Goal: Task Accomplishment & Management: Complete application form

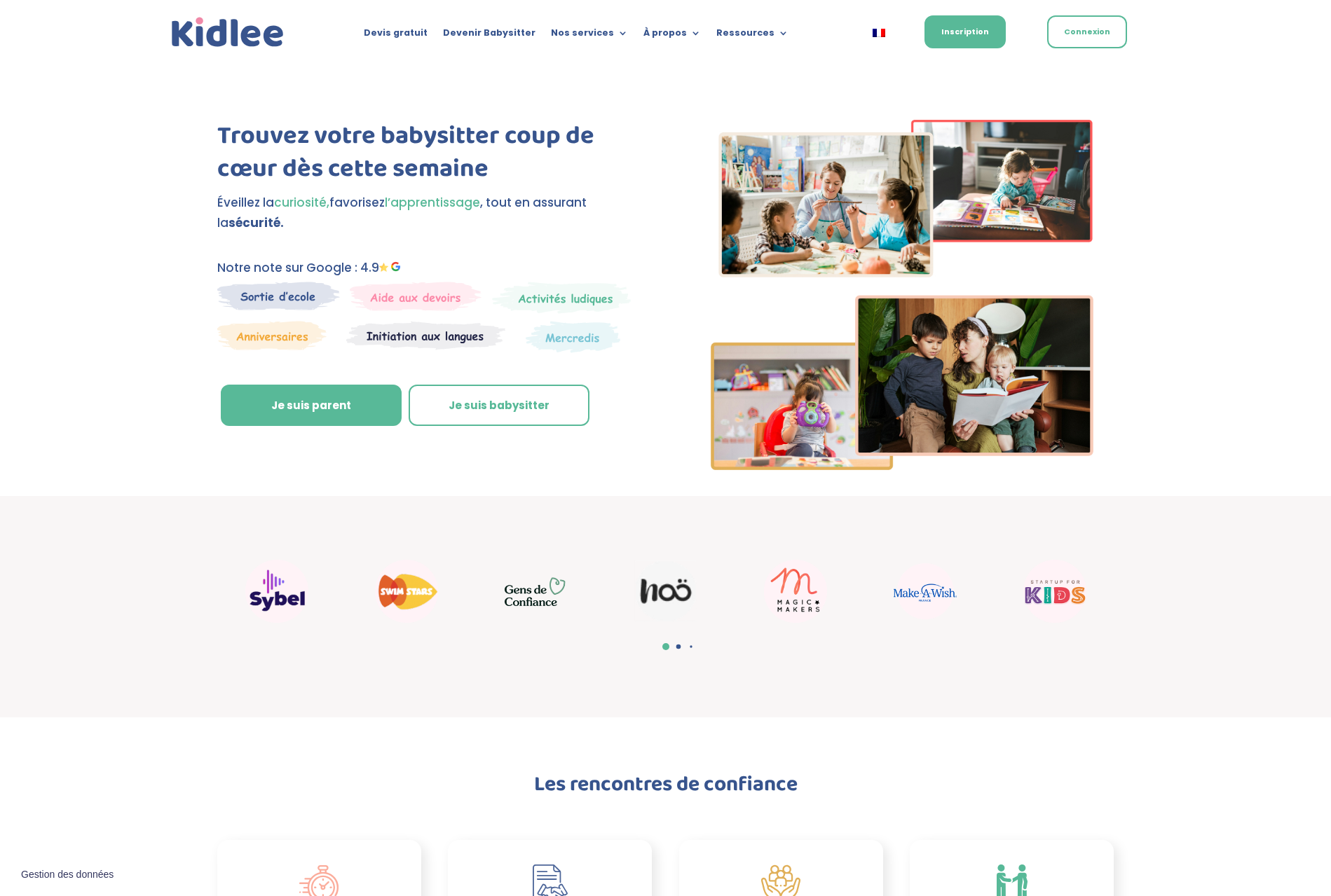
drag, startPoint x: 308, startPoint y: 402, endPoint x: 472, endPoint y: 335, distance: 177.2
click at [308, 403] on link "Je suis parent" at bounding box center [312, 406] width 181 height 42
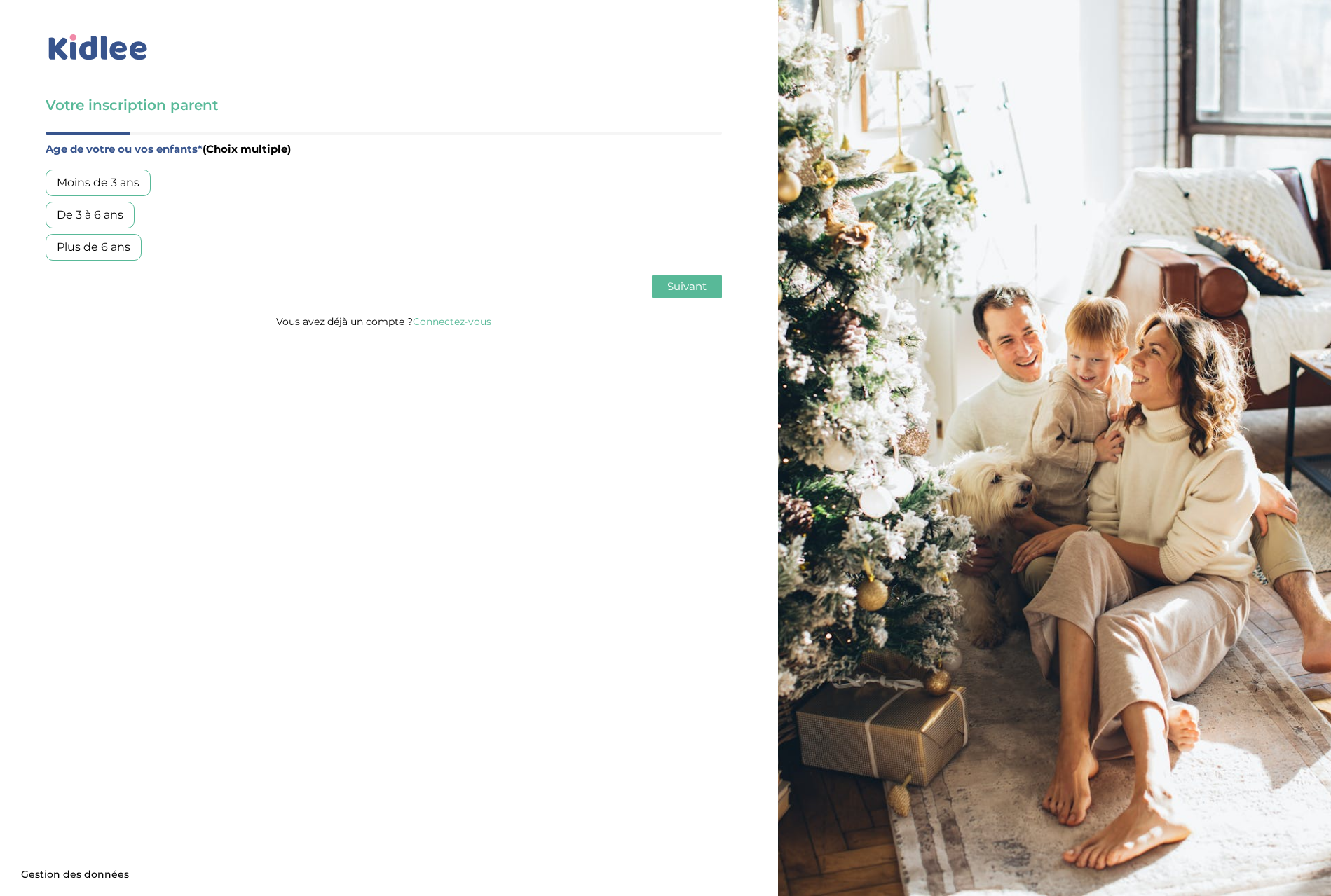
click at [116, 186] on div "Moins de 3 ans" at bounding box center [97, 183] width 105 height 27
click at [113, 214] on div "De 3 à 6 ans" at bounding box center [89, 215] width 89 height 27
click at [113, 248] on div "Plus de 6 ans" at bounding box center [93, 247] width 96 height 27
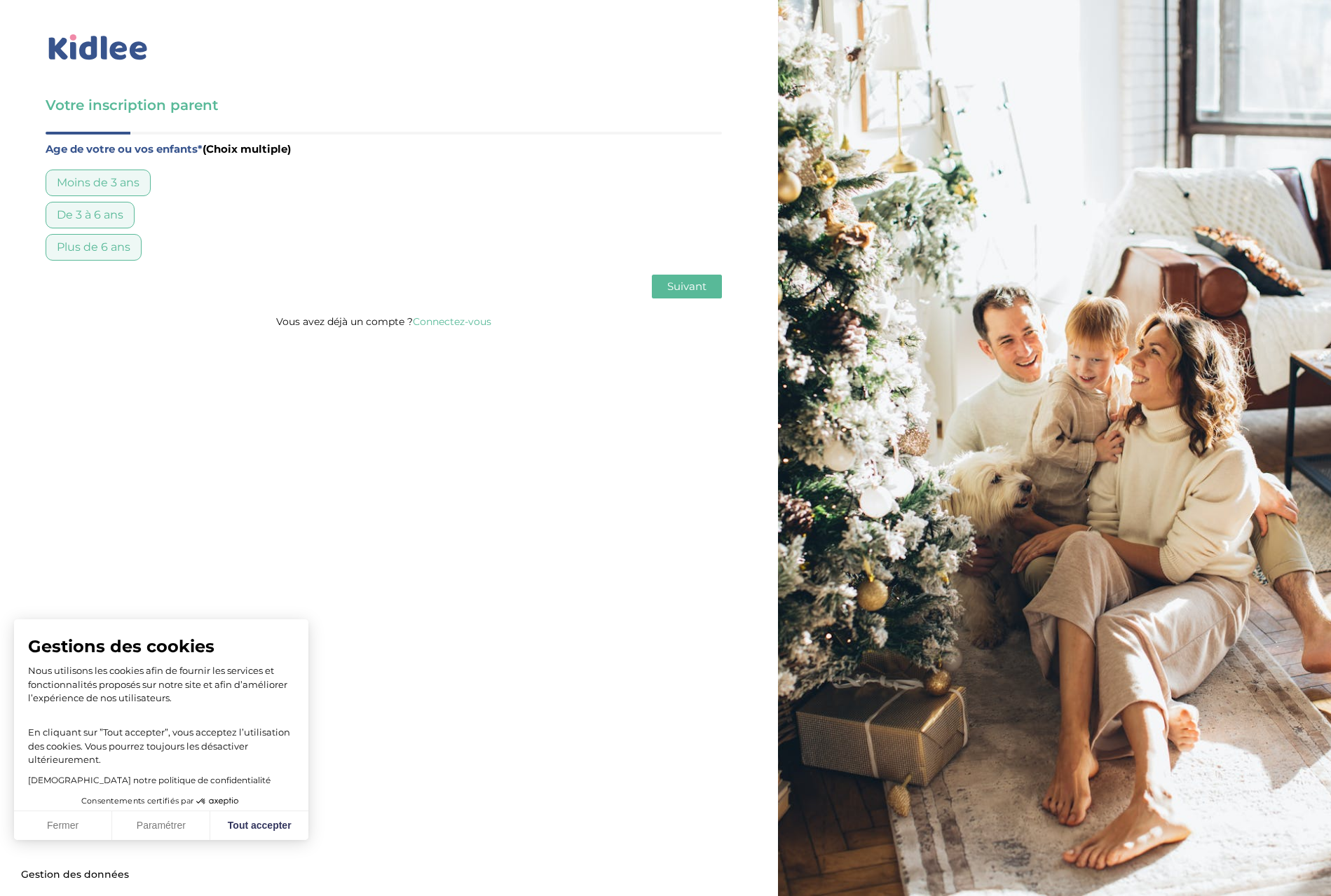
click at [686, 286] on span "Suivant" at bounding box center [687, 286] width 39 height 13
click at [136, 213] on div "Garde ponctuelle" at bounding box center [105, 215] width 120 height 27
click at [676, 287] on span "Suivant" at bounding box center [687, 286] width 39 height 13
click at [151, 184] on div "Moins de 30h/mois" at bounding box center [109, 183] width 128 height 27
click at [713, 281] on button "Suivant" at bounding box center [687, 286] width 70 height 24
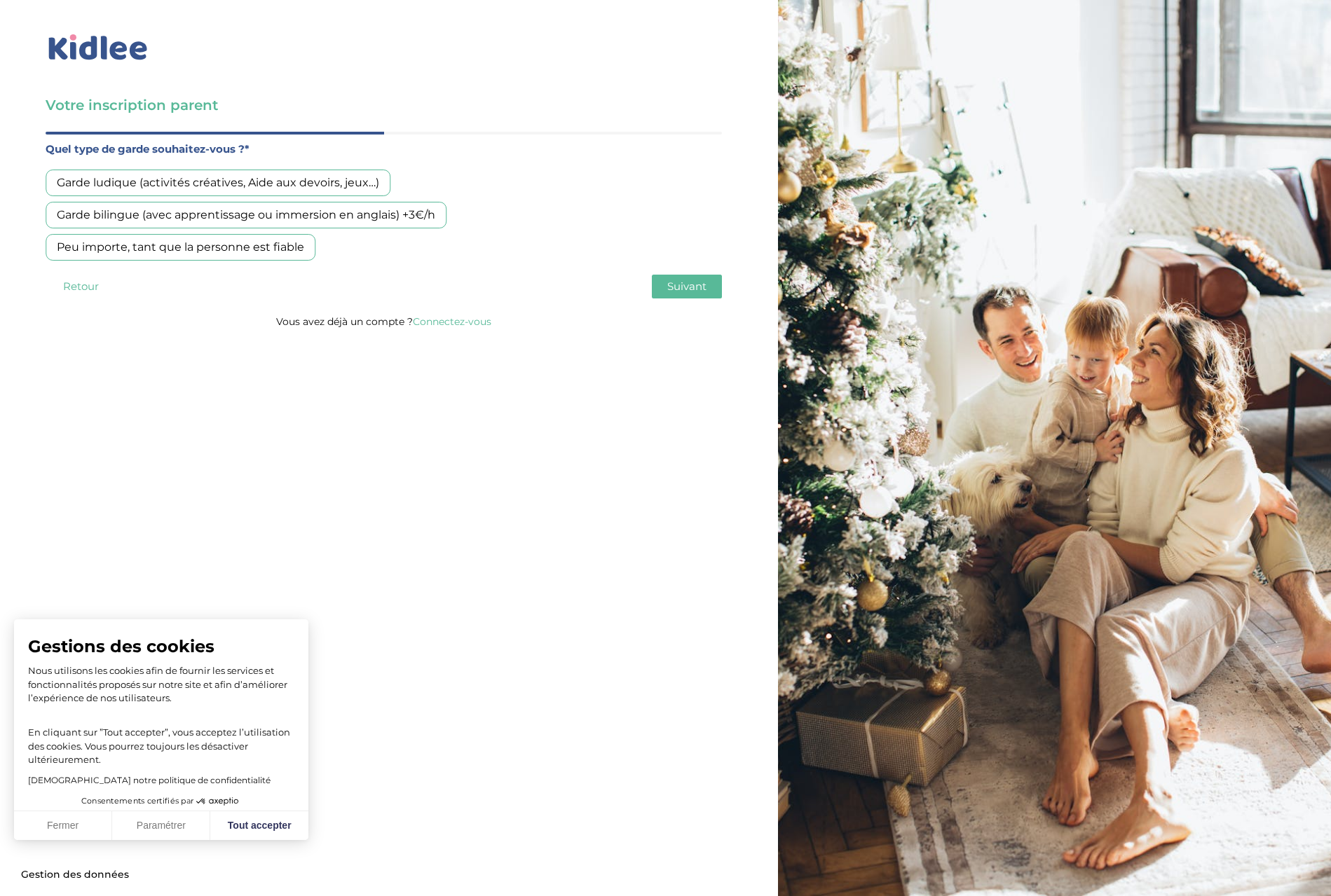
click at [363, 182] on div "Garde ludique (activités créatives, Aide aux devoirs, jeux…)" at bounding box center [217, 183] width 345 height 27
click at [324, 216] on div "Garde bilingue (avec apprentissage ou immersion en anglais) +3€/h" at bounding box center [245, 215] width 401 height 27
click at [252, 253] on div "Peu importe, tant que la personne est fiable" at bounding box center [180, 247] width 270 height 27
click at [695, 290] on span "Suivant" at bounding box center [687, 286] width 39 height 13
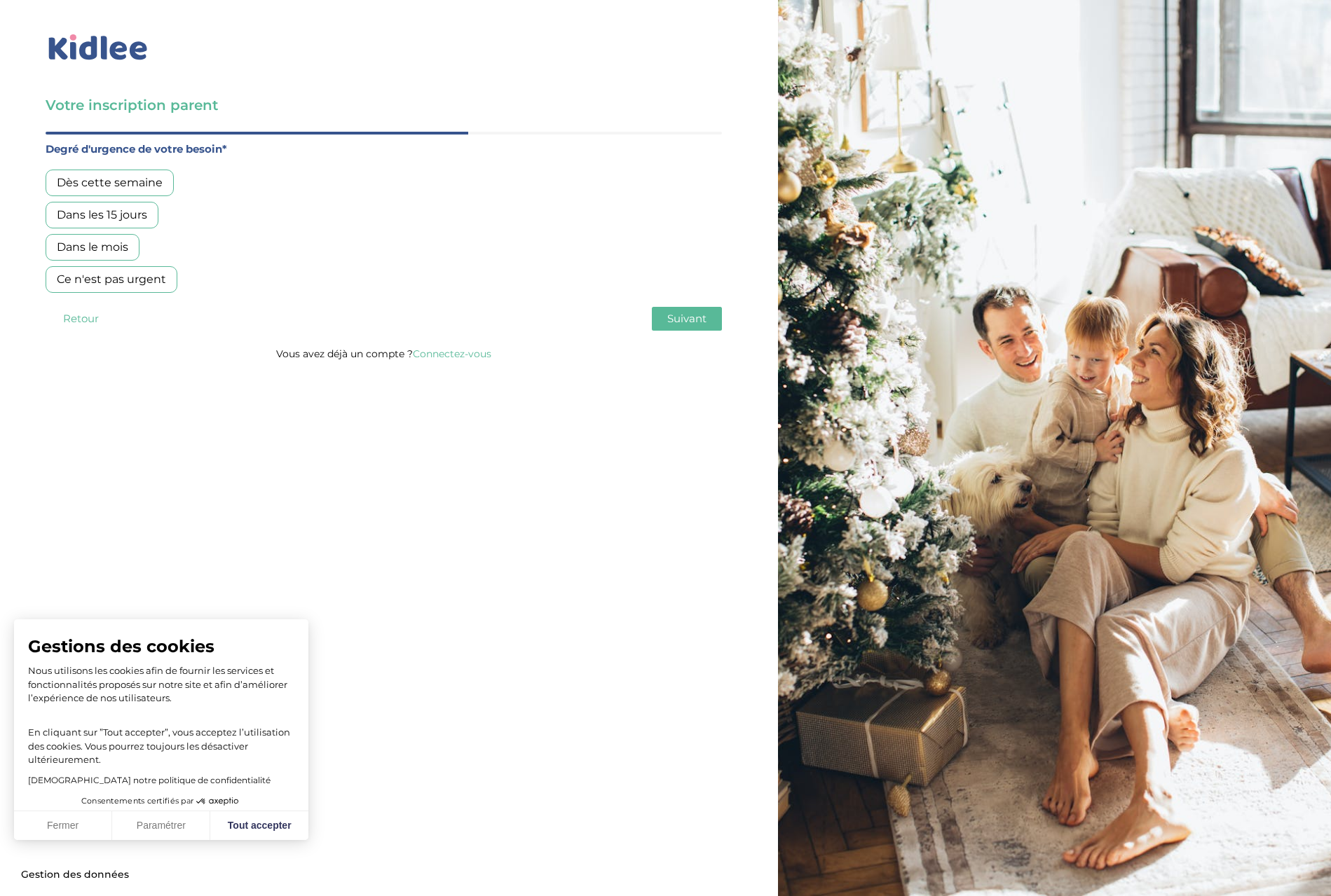
click at [134, 281] on div "Ce n'est pas urgent" at bounding box center [111, 280] width 132 height 27
click at [679, 320] on span "Suivant" at bounding box center [687, 318] width 39 height 13
click at [146, 249] on div "Non, je pars de zéro" at bounding box center [111, 247] width 132 height 27
click at [696, 311] on button "Suivant" at bounding box center [687, 318] width 70 height 24
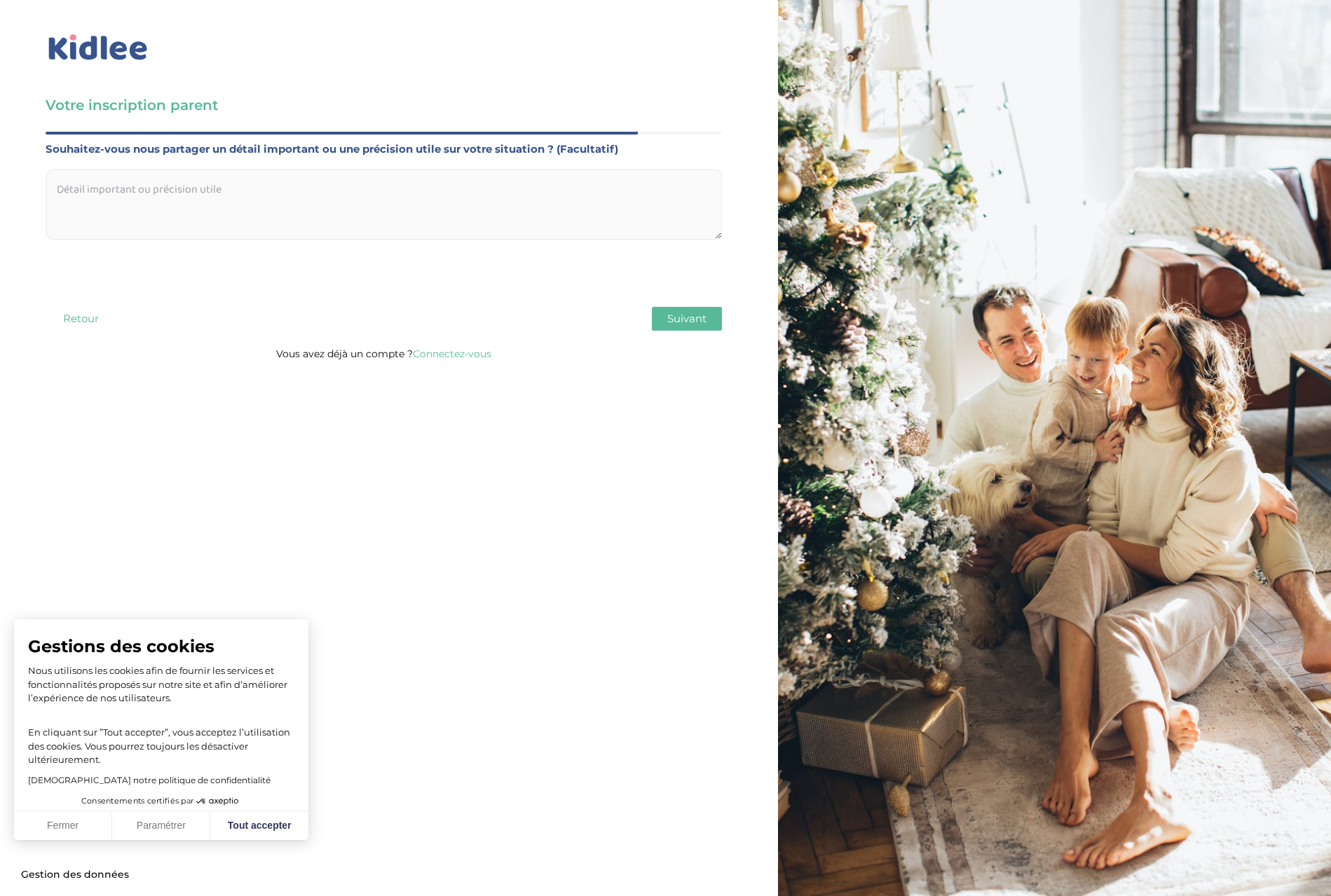
click at [679, 317] on span "Suivant" at bounding box center [687, 318] width 39 height 13
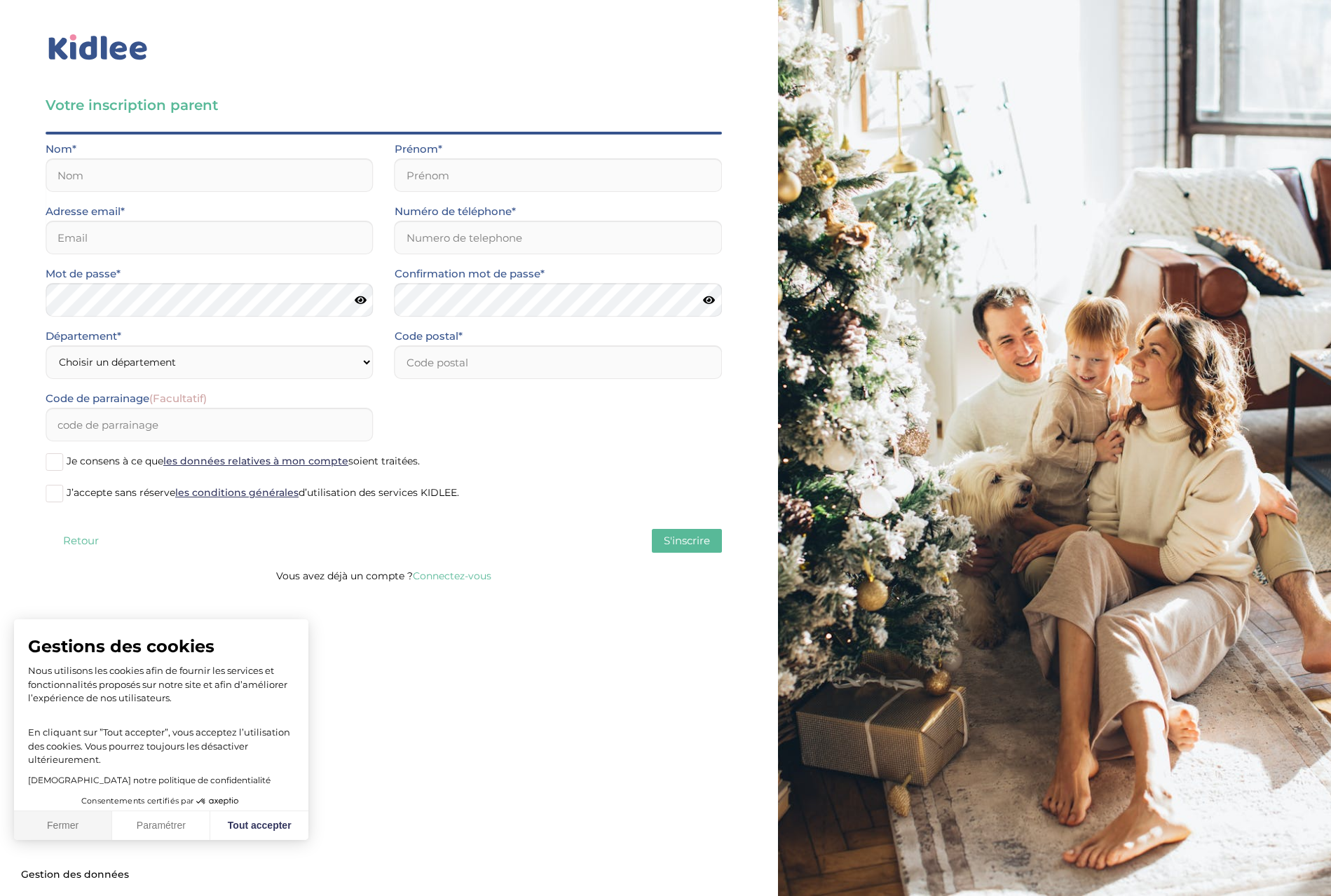
click at [77, 829] on button "Fermer" at bounding box center [63, 826] width 98 height 30
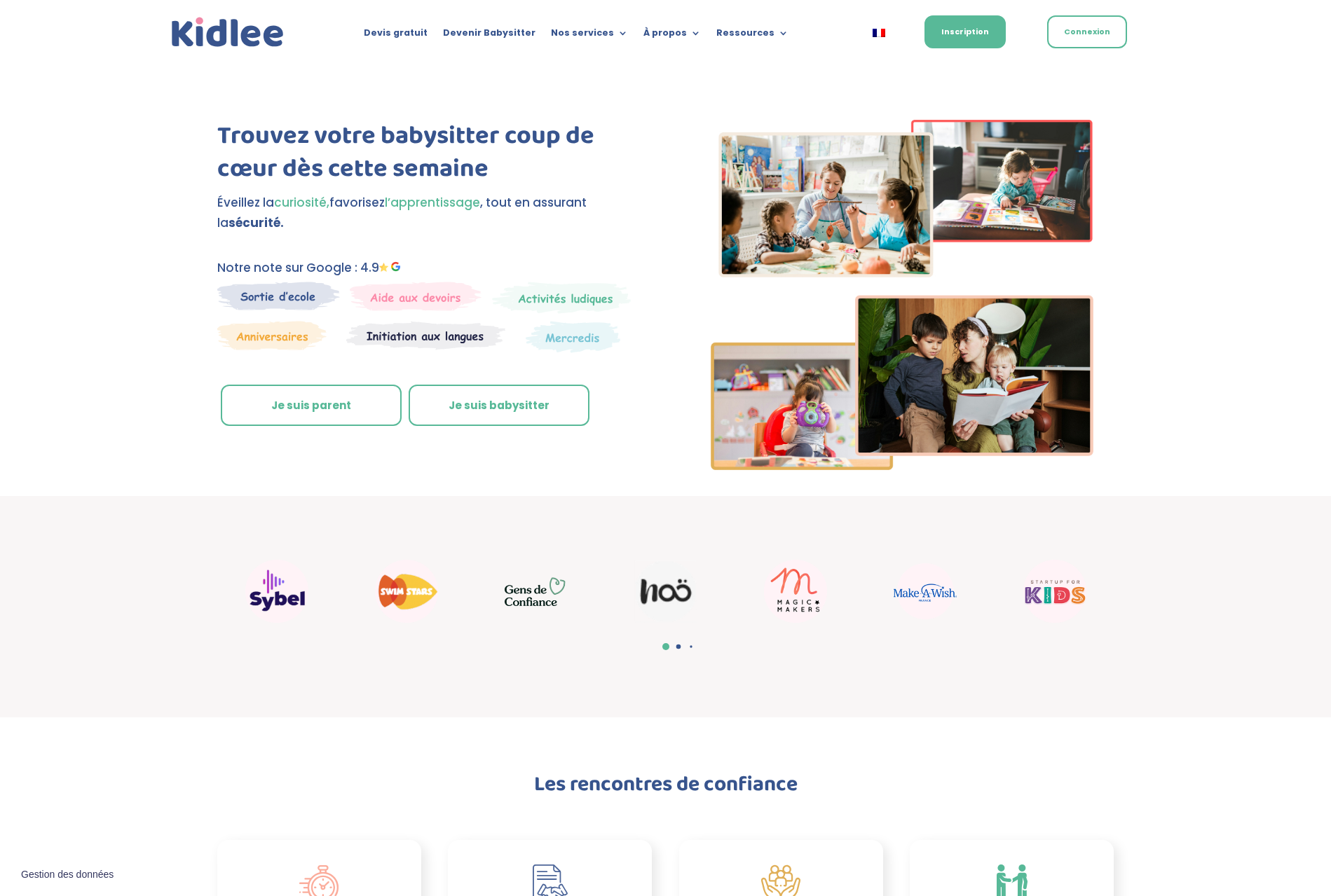
click at [301, 398] on link "Je suis parent" at bounding box center [312, 406] width 181 height 42
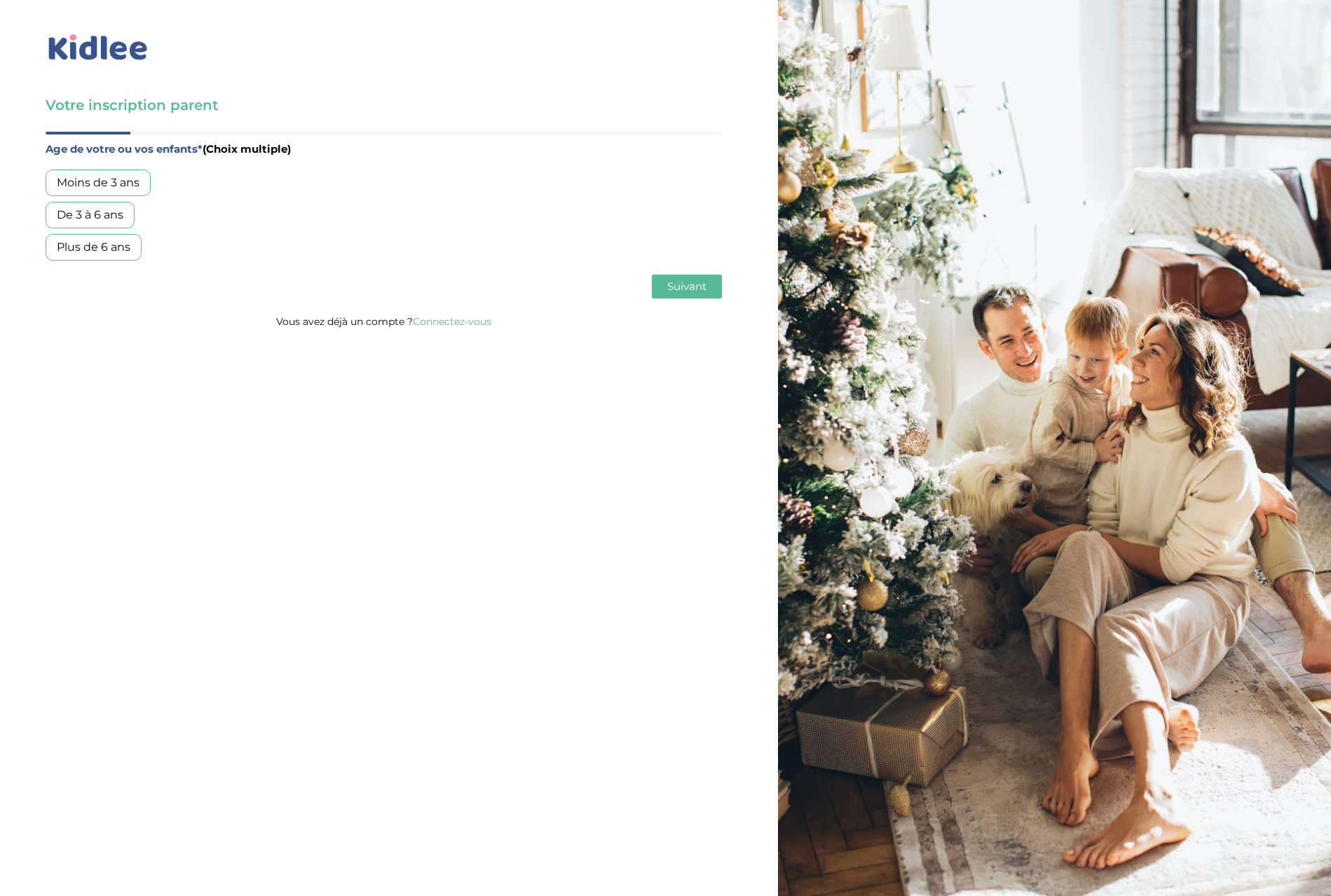
click at [120, 190] on div "Moins de 3 ans" at bounding box center [97, 183] width 105 height 27
click at [91, 218] on div "De 3 à 6 ans" at bounding box center [89, 215] width 89 height 27
drag, startPoint x: 91, startPoint y: 236, endPoint x: 99, endPoint y: 241, distance: 9.4
click at [91, 236] on div "Plus de 6 ans" at bounding box center [93, 247] width 96 height 27
click at [673, 286] on span "Suivant" at bounding box center [687, 286] width 39 height 13
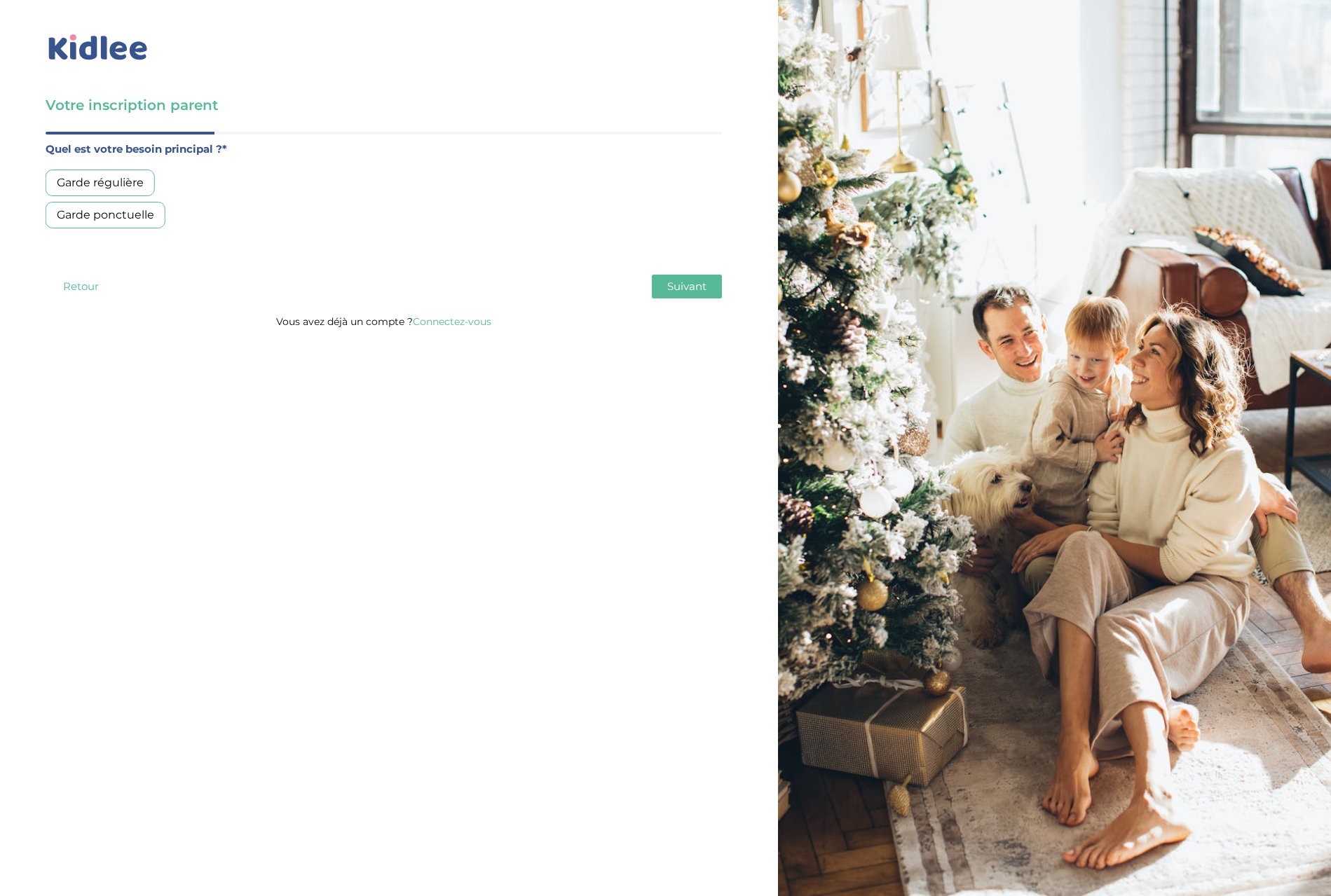
click at [131, 216] on div "Garde ponctuelle" at bounding box center [105, 215] width 120 height 27
